Goal: Entertainment & Leisure: Browse casually

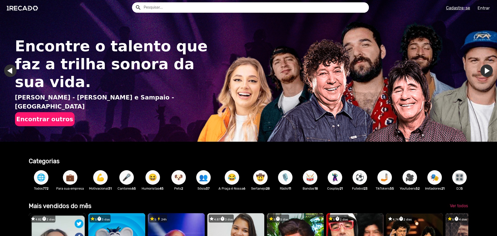
scroll to position [0, 493]
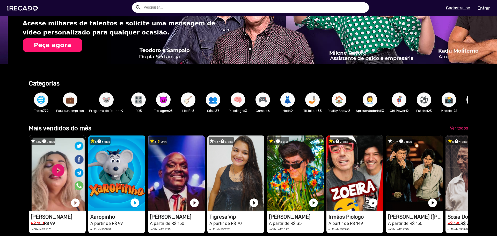
scroll to position [52, 0]
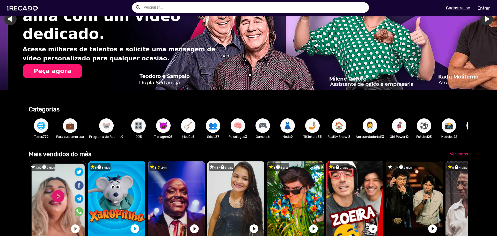
click at [105, 126] on span "🐭" at bounding box center [106, 125] width 9 height 14
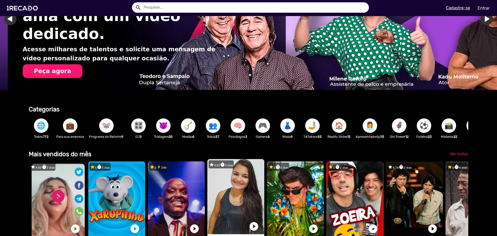
scroll to position [0, 1479]
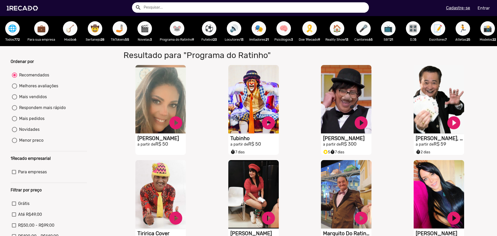
click at [146, 29] on span "🎬" at bounding box center [144, 28] width 9 height 14
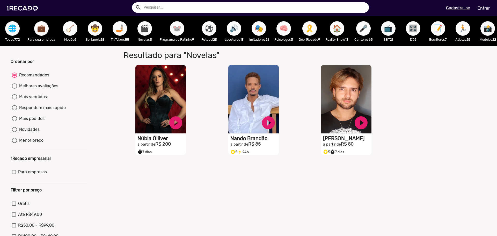
click at [467, 27] on span "🏃" at bounding box center [462, 28] width 9 height 14
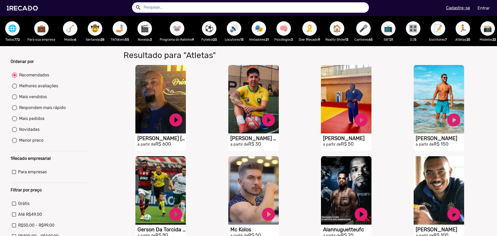
click at [365, 27] on span "🎤" at bounding box center [363, 28] width 9 height 14
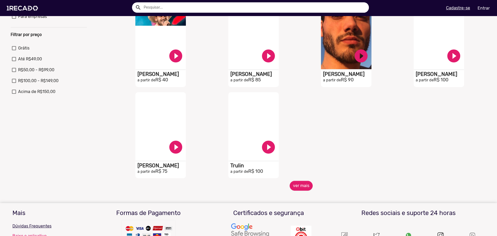
scroll to position [181, 0]
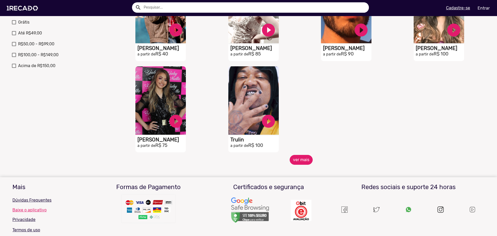
click at [304, 163] on button "ver mais" at bounding box center [301, 160] width 23 height 10
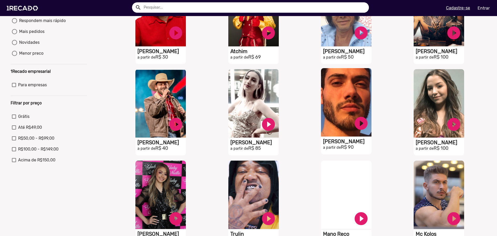
scroll to position [0, 0]
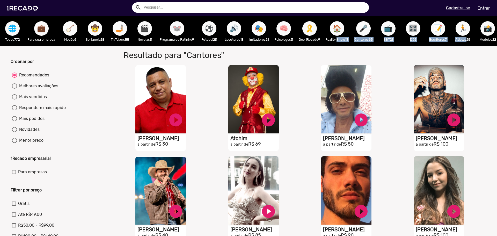
drag, startPoint x: 450, startPoint y: 39, endPoint x: 338, endPoint y: 42, distance: 112.1
click at [338, 42] on div "🌐 Todos 772 💼 Para sua empresa 🪕 Modão 6 🤠 Sertanejo 28 🤳🏼 TikTokers 55 🎬 Novel…" at bounding box center [248, 31] width 497 height 30
click at [490, 28] on span "📸" at bounding box center [487, 28] width 9 height 14
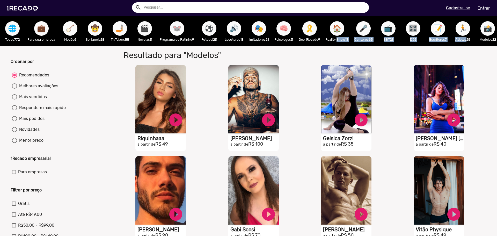
click at [487, 31] on span "📸" at bounding box center [487, 28] width 9 height 14
click at [490, 29] on span "📸" at bounding box center [487, 28] width 9 height 14
click at [94, 29] on span "🤠" at bounding box center [95, 28] width 9 height 14
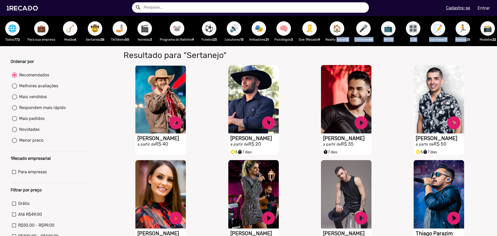
click at [14, 28] on span "🌐" at bounding box center [12, 28] width 9 height 14
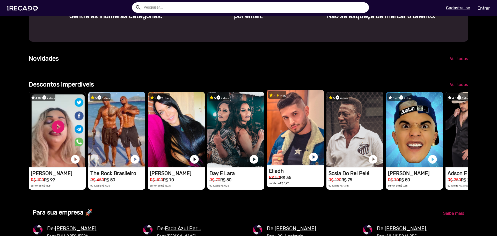
scroll to position [0, 493]
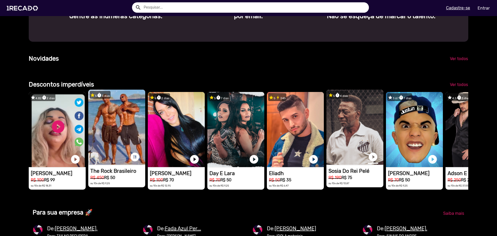
scroll to position [0, 0]
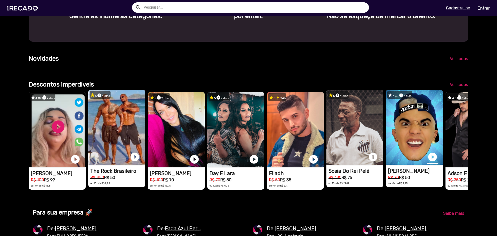
scroll to position [0, 1479]
